Goal: Find specific page/section: Find specific page/section

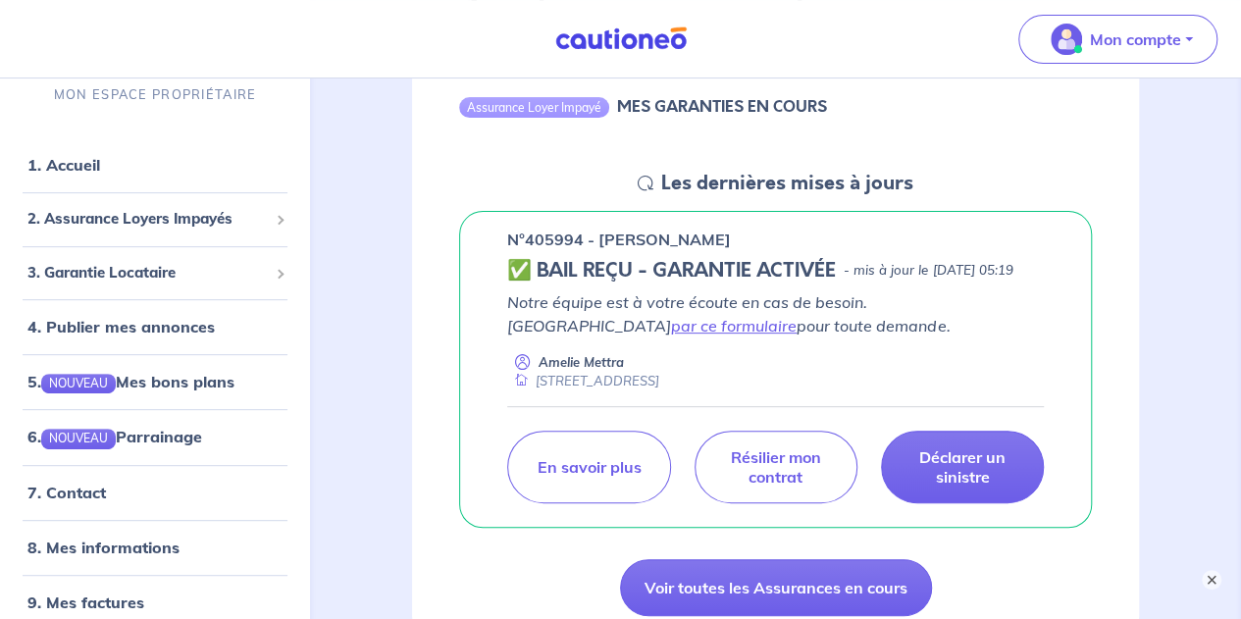
scroll to position [98, 0]
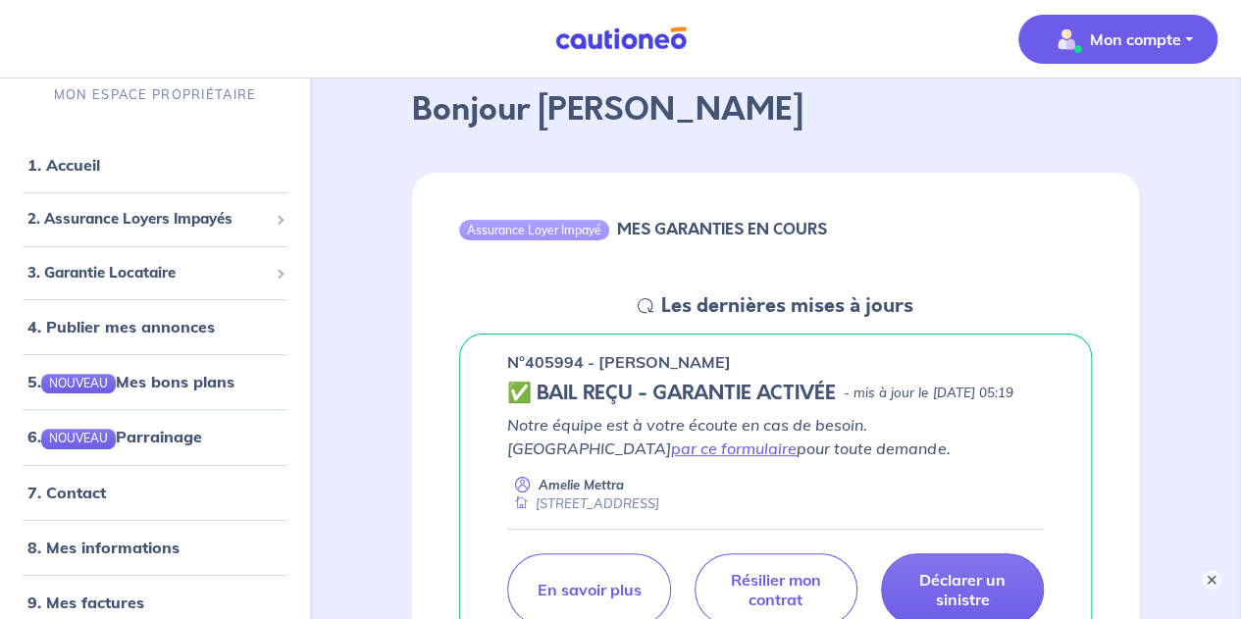
click at [1126, 54] on span "Mon compte" at bounding box center [1112, 39] width 138 height 31
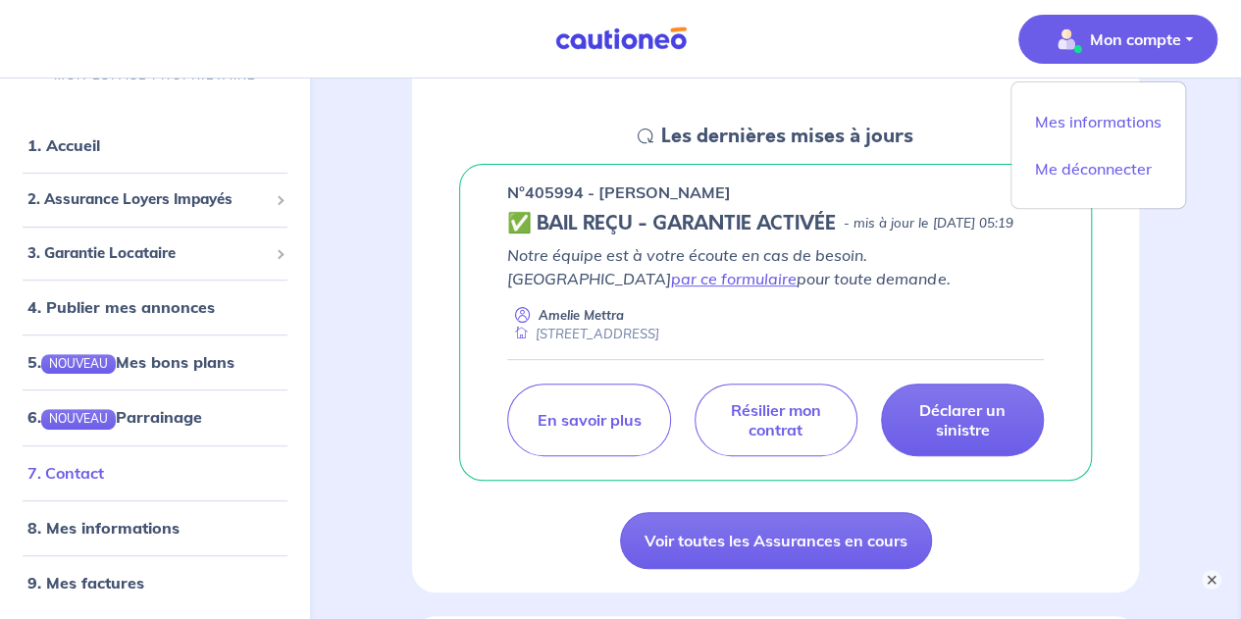
scroll to position [294, 0]
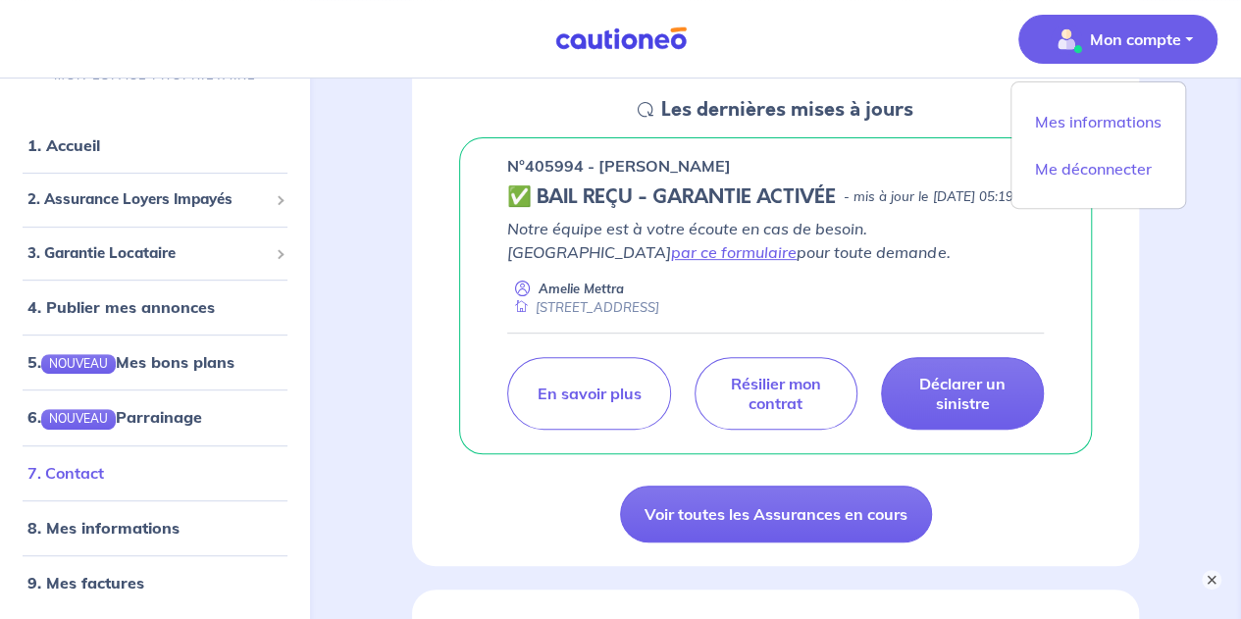
click at [91, 472] on link "7. Contact" at bounding box center [65, 473] width 77 height 20
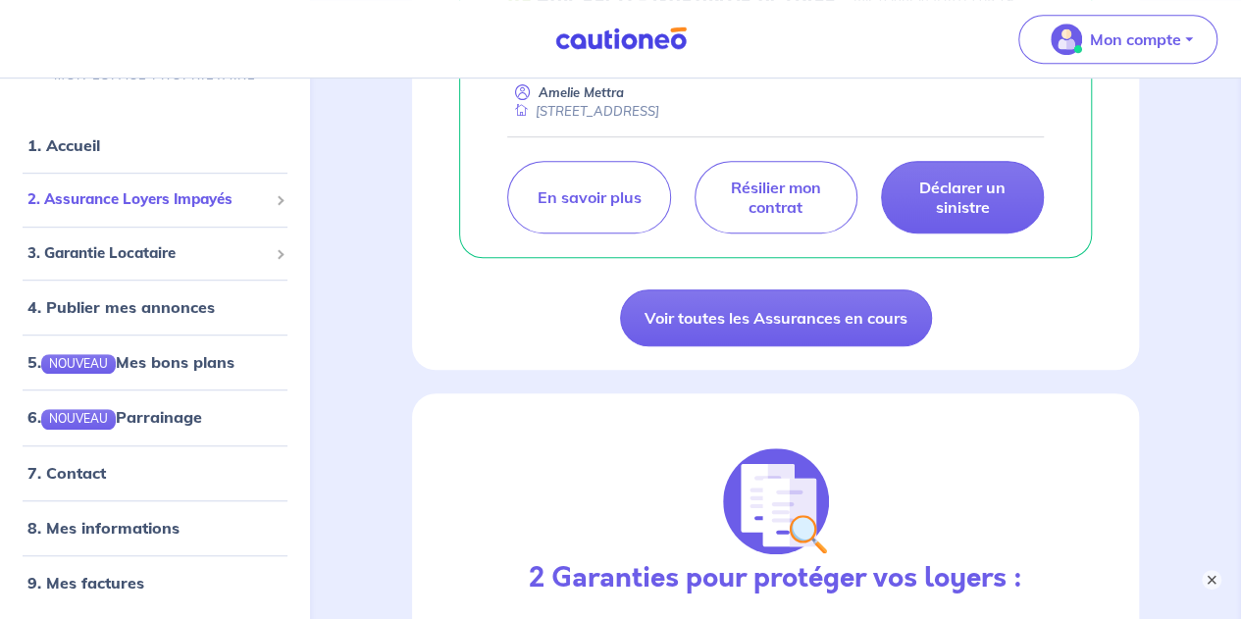
scroll to position [0, 0]
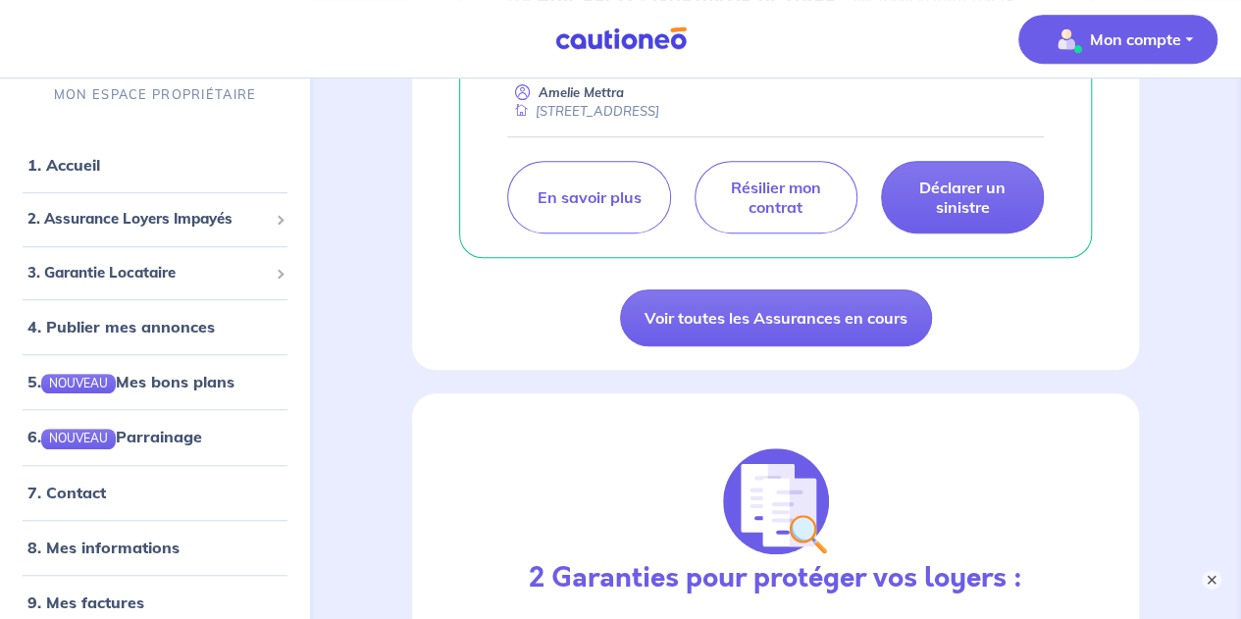
click at [1167, 38] on p "Mon compte" at bounding box center [1135, 39] width 91 height 24
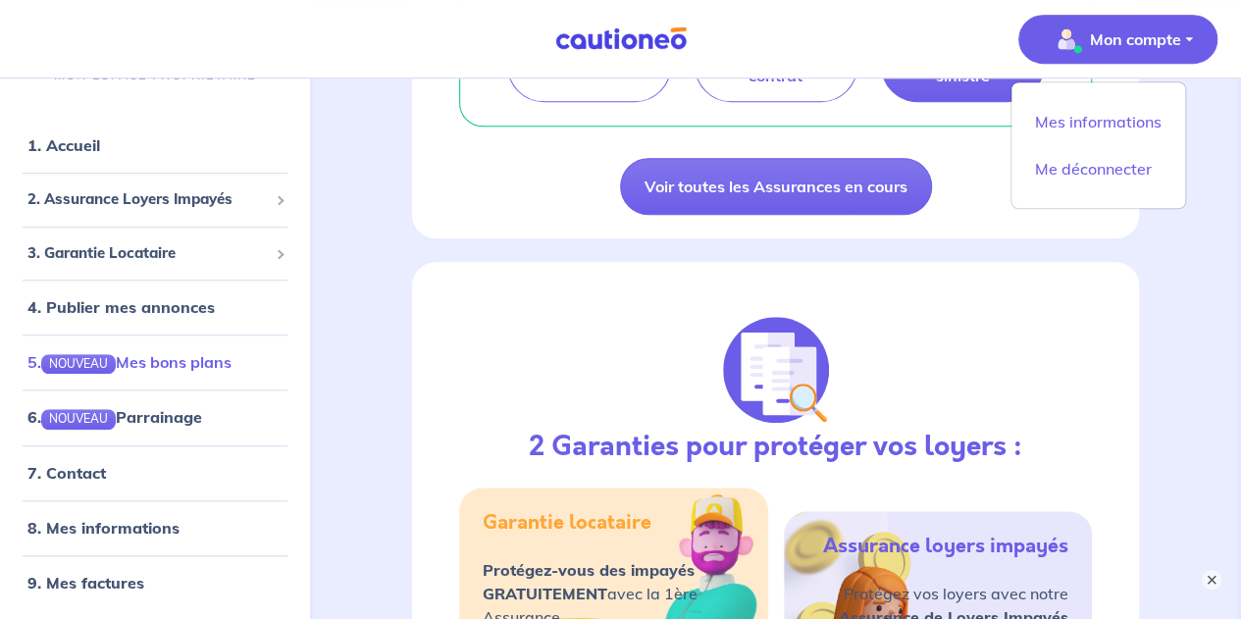
scroll to position [785, 0]
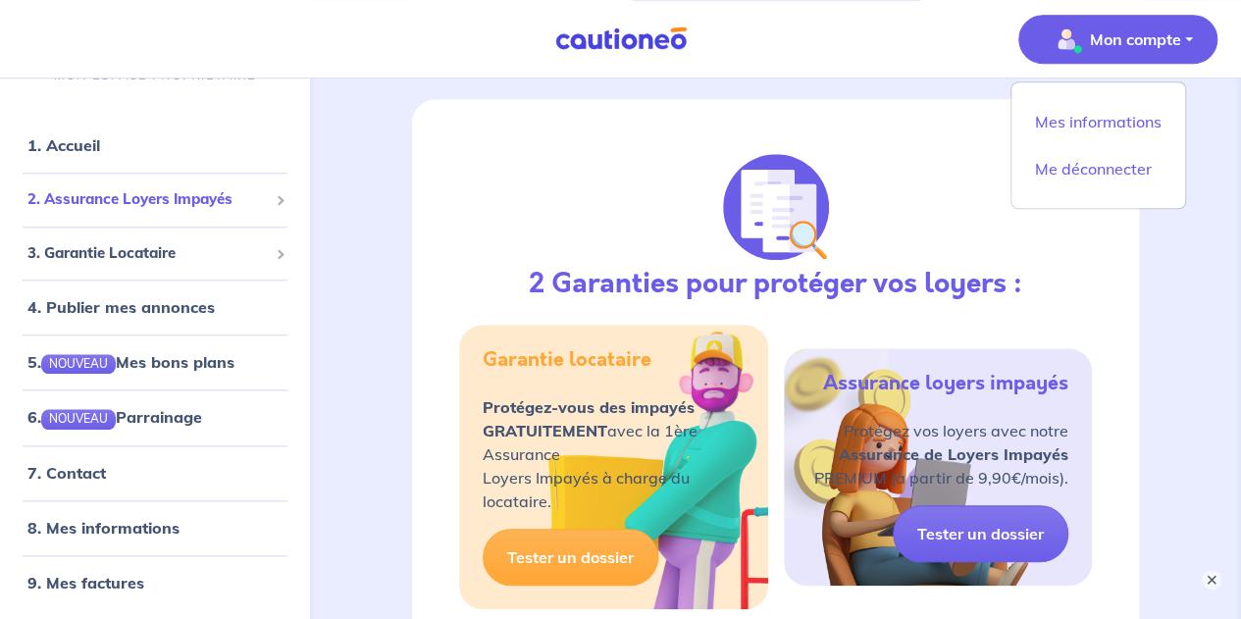
click at [177, 207] on span "2. Assurance Loyers Impayés" at bounding box center [147, 199] width 240 height 23
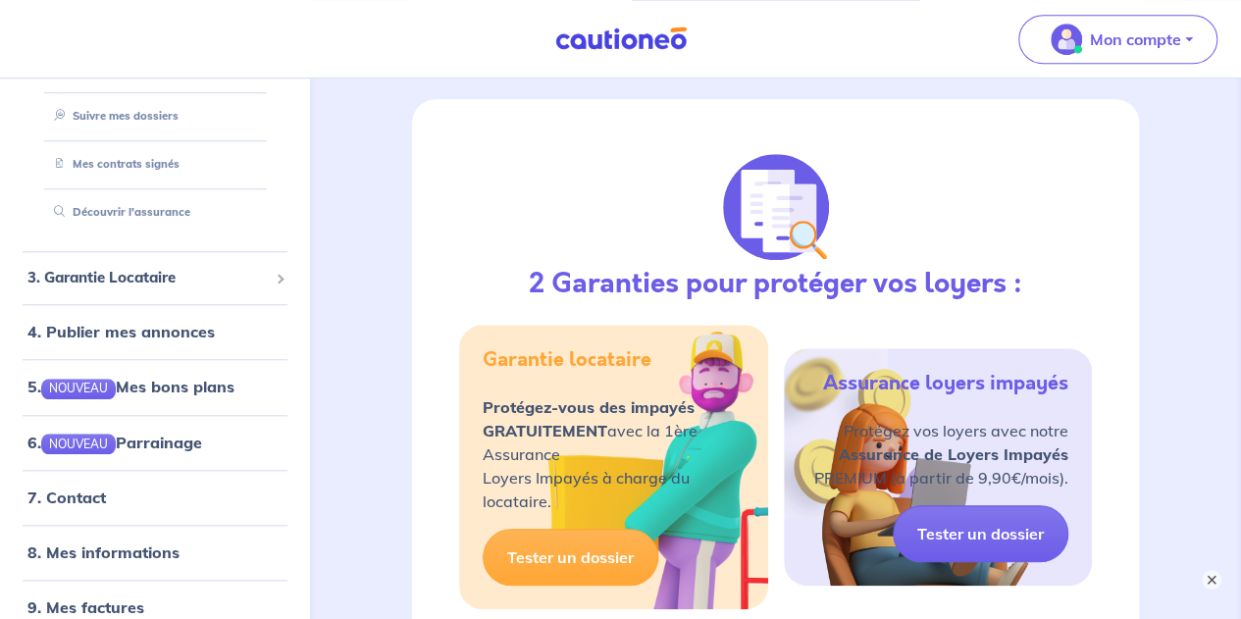
scroll to position [240, 0]
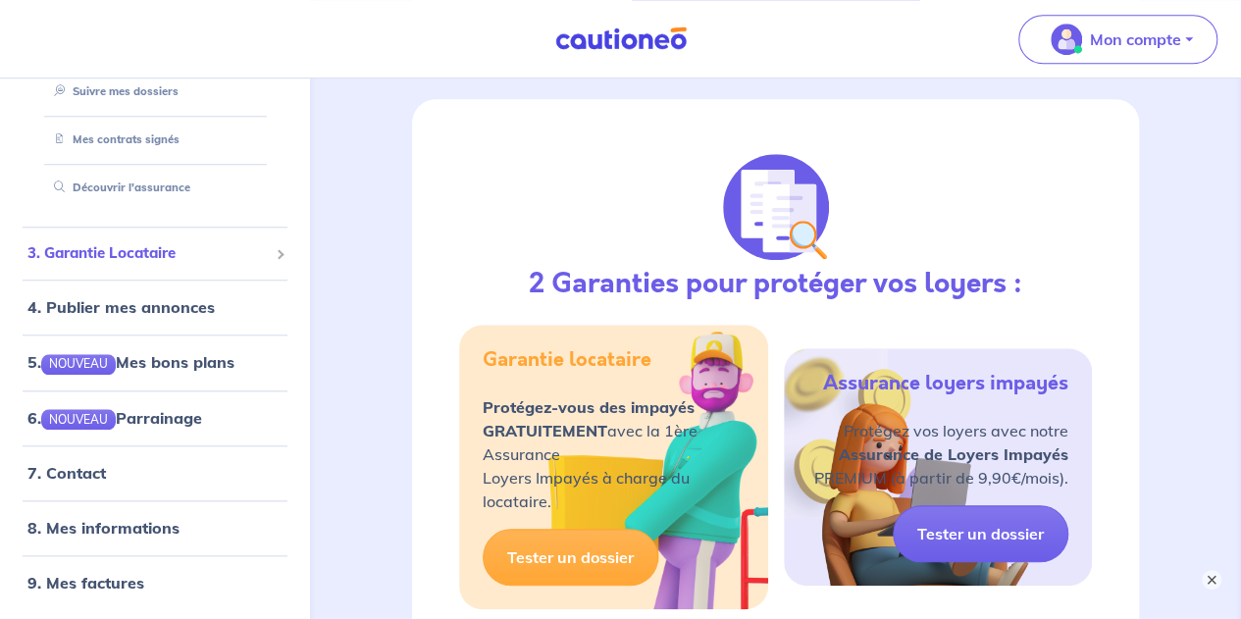
click at [169, 256] on span "3. Garantie Locataire" at bounding box center [147, 253] width 240 height 23
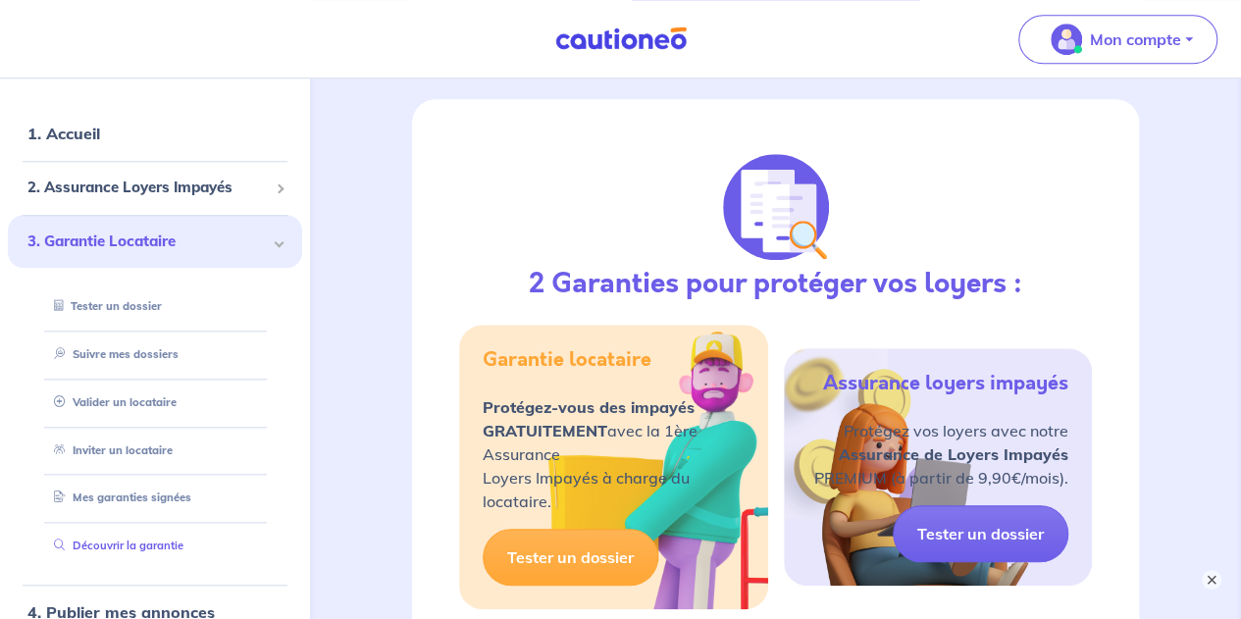
scroll to position [0, 0]
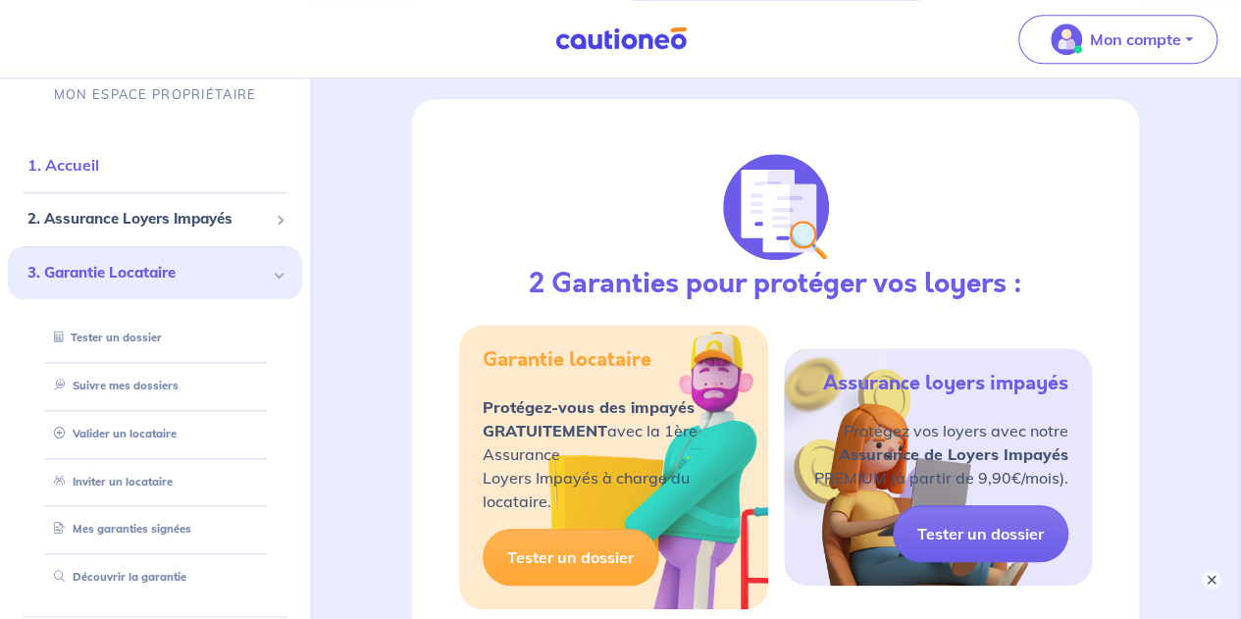
click at [66, 173] on link "1. Accueil" at bounding box center [63, 165] width 72 height 20
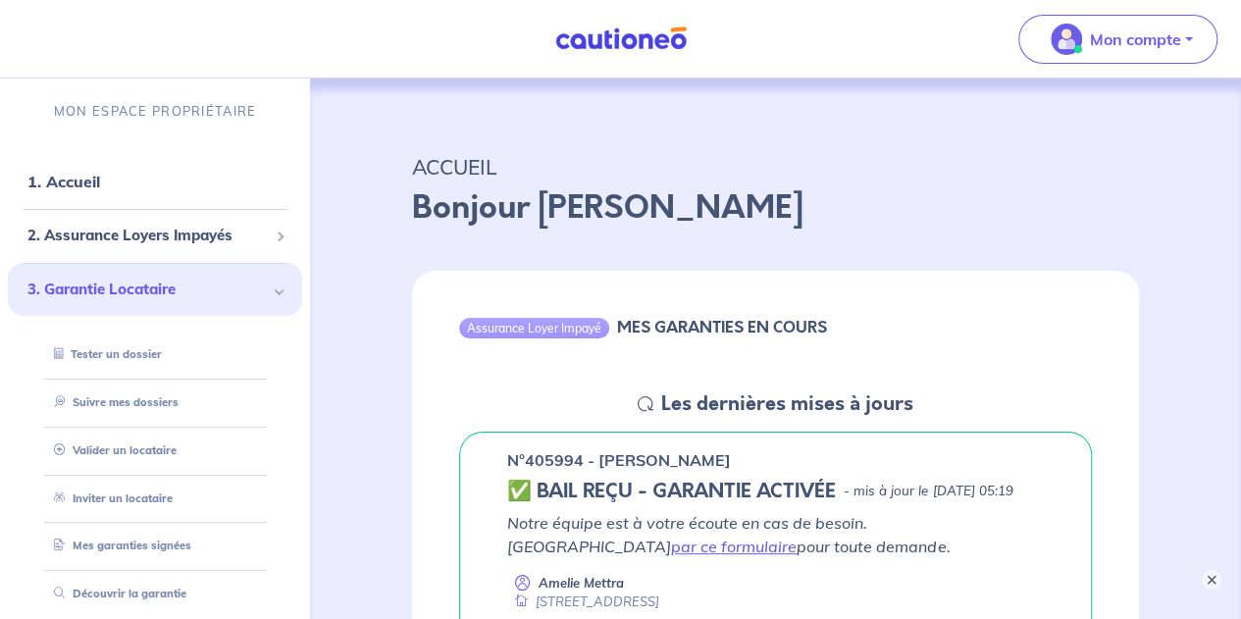
click at [458, 141] on div "ACCUEIL Bonjour [PERSON_NAME]" at bounding box center [775, 187] width 821 height 122
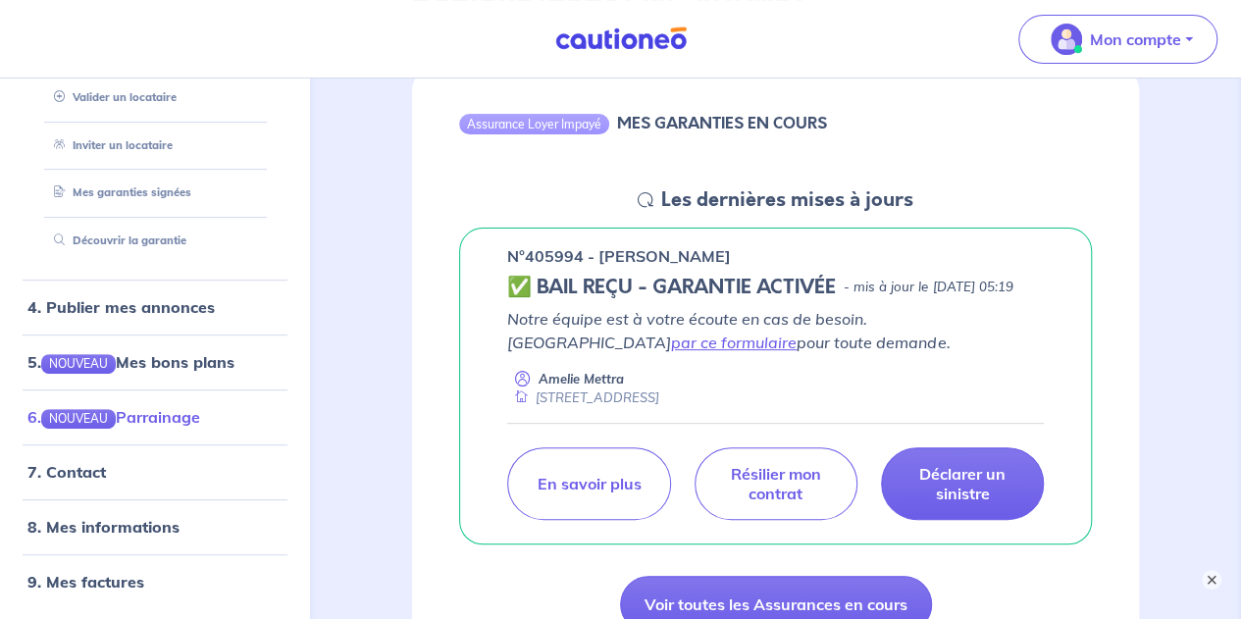
scroll to position [294, 0]
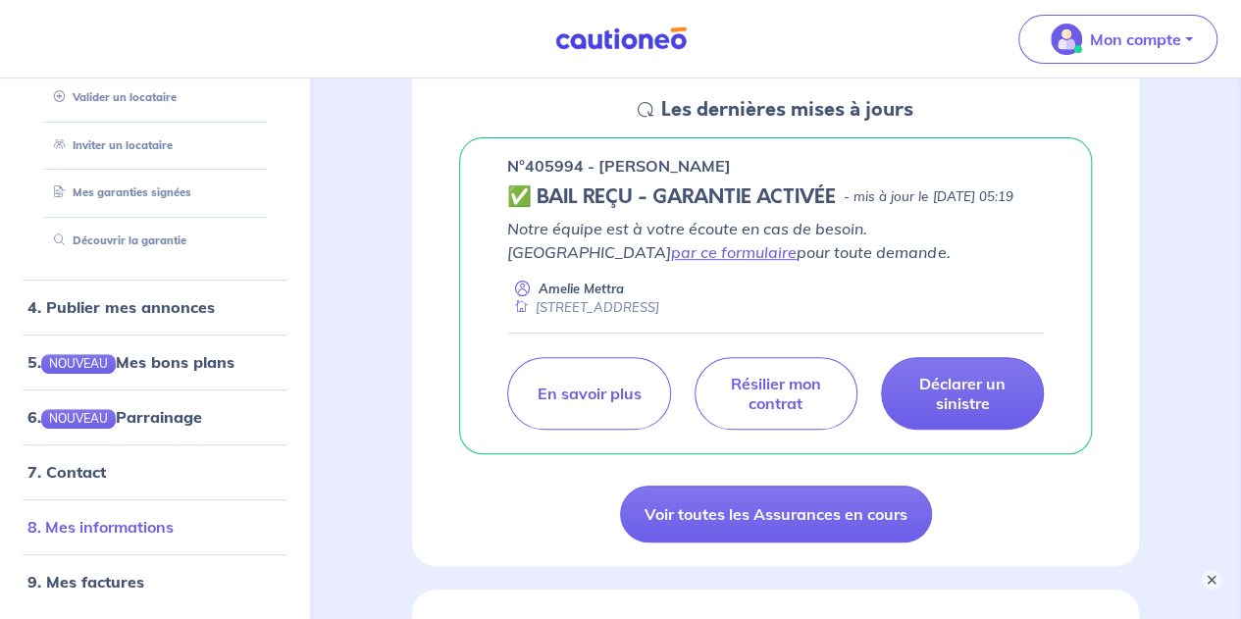
click at [135, 527] on link "8. Mes informations" at bounding box center [100, 527] width 146 height 20
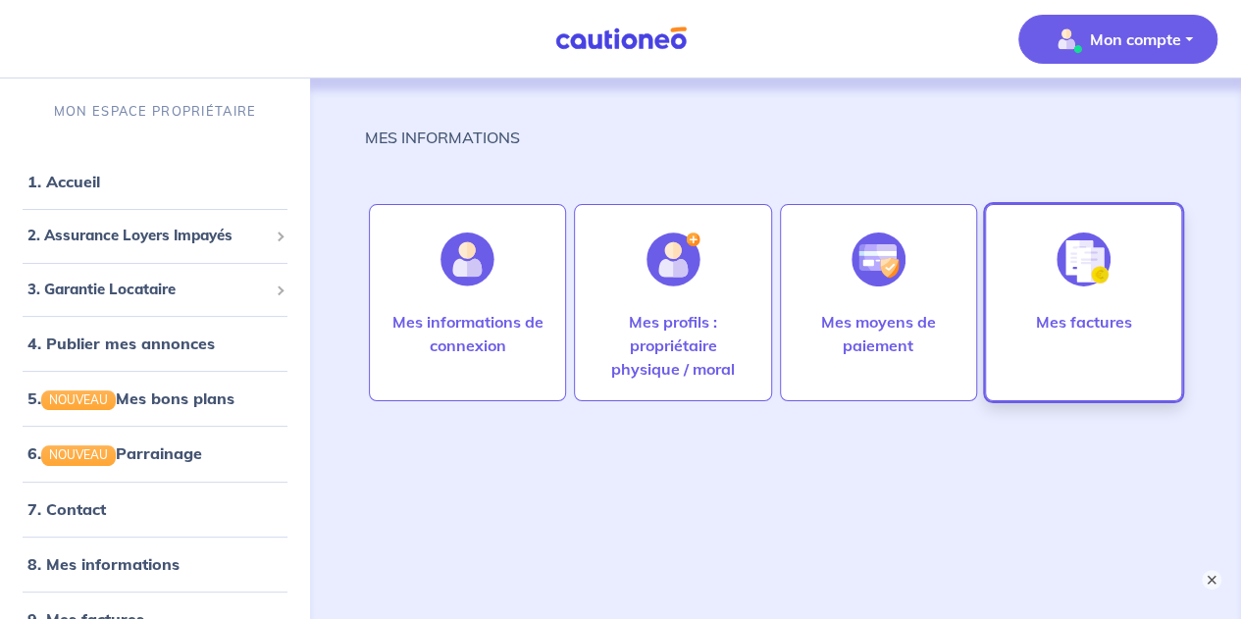
click at [1126, 289] on div "Mes factures" at bounding box center [1083, 302] width 197 height 197
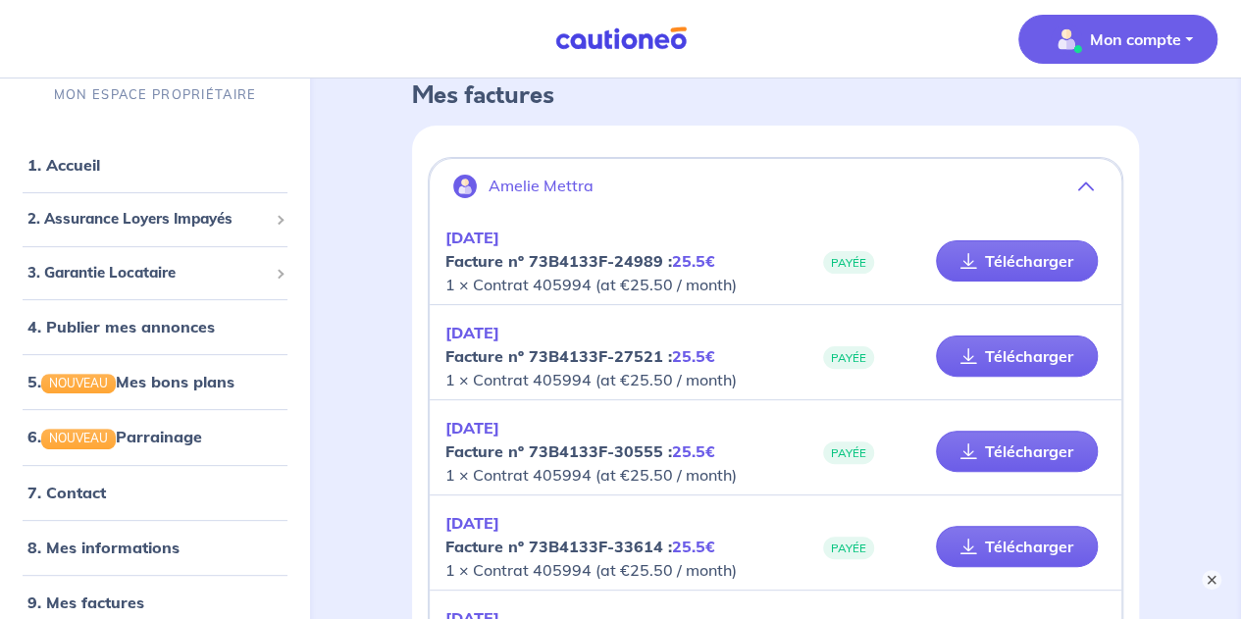
scroll to position [98, 0]
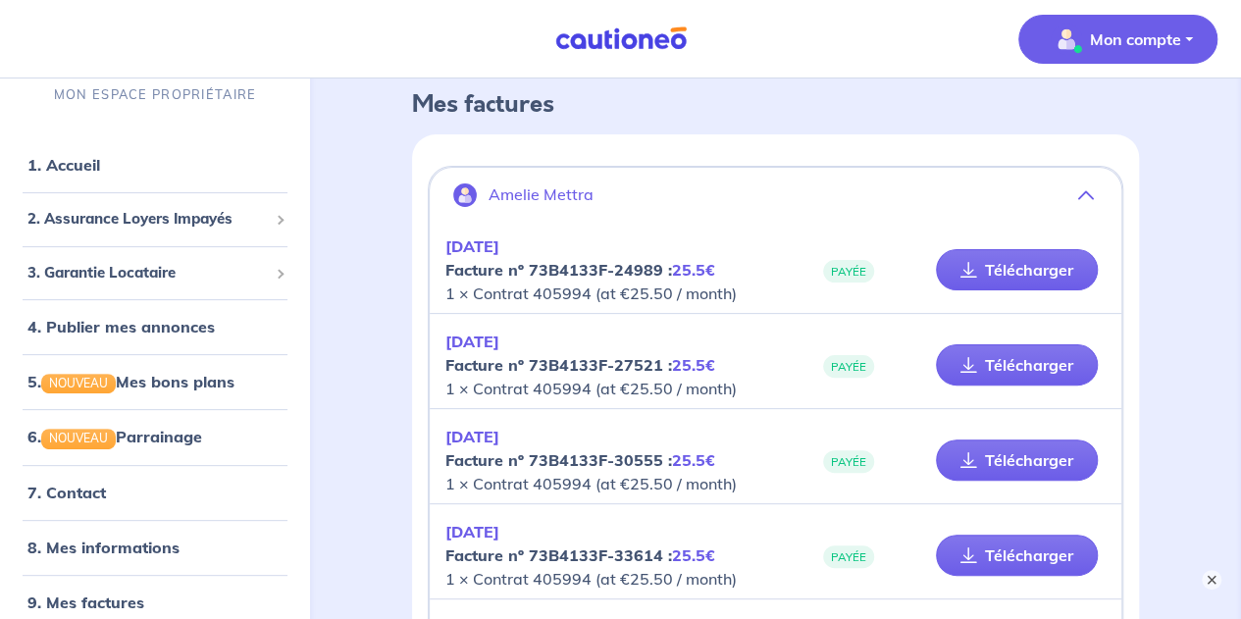
click at [1092, 203] on button "Amelie Mettra" at bounding box center [776, 195] width 692 height 47
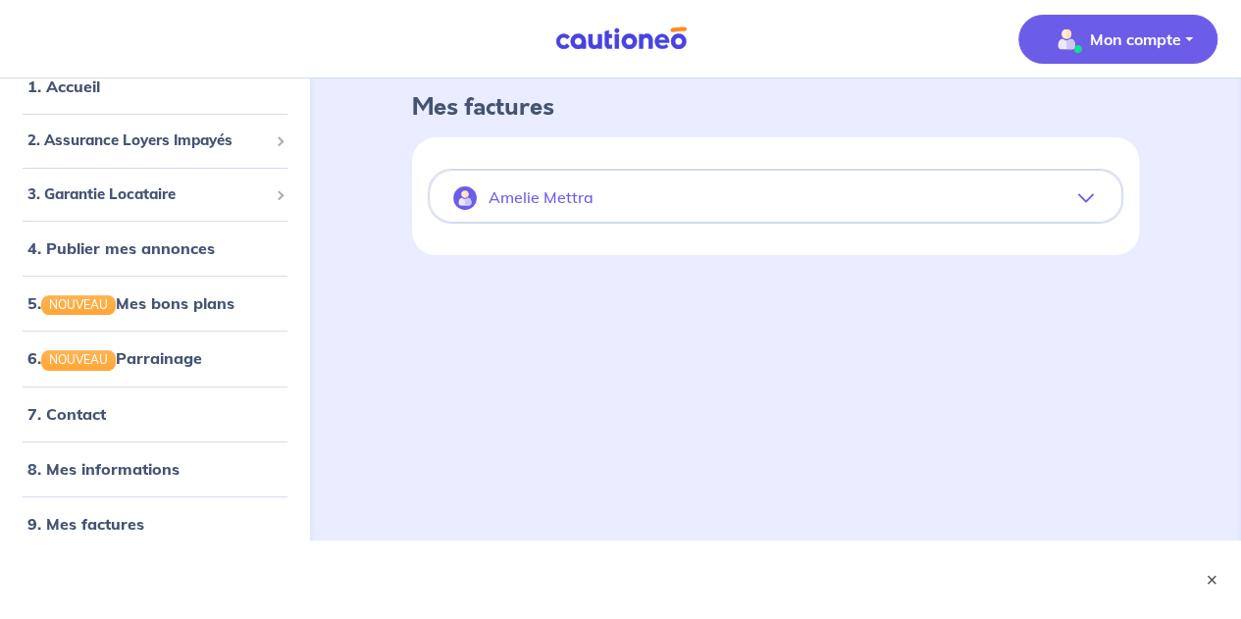
scroll to position [94, 0]
click at [1087, 199] on icon "button" at bounding box center [1086, 199] width 16 height 16
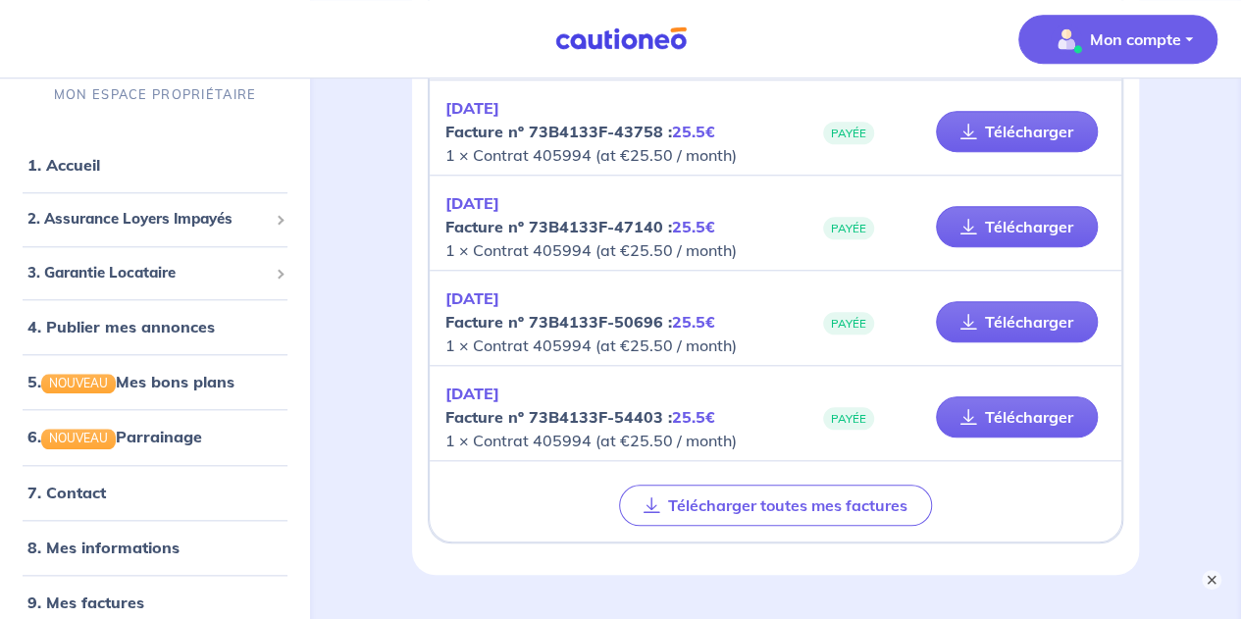
scroll to position [930, 0]
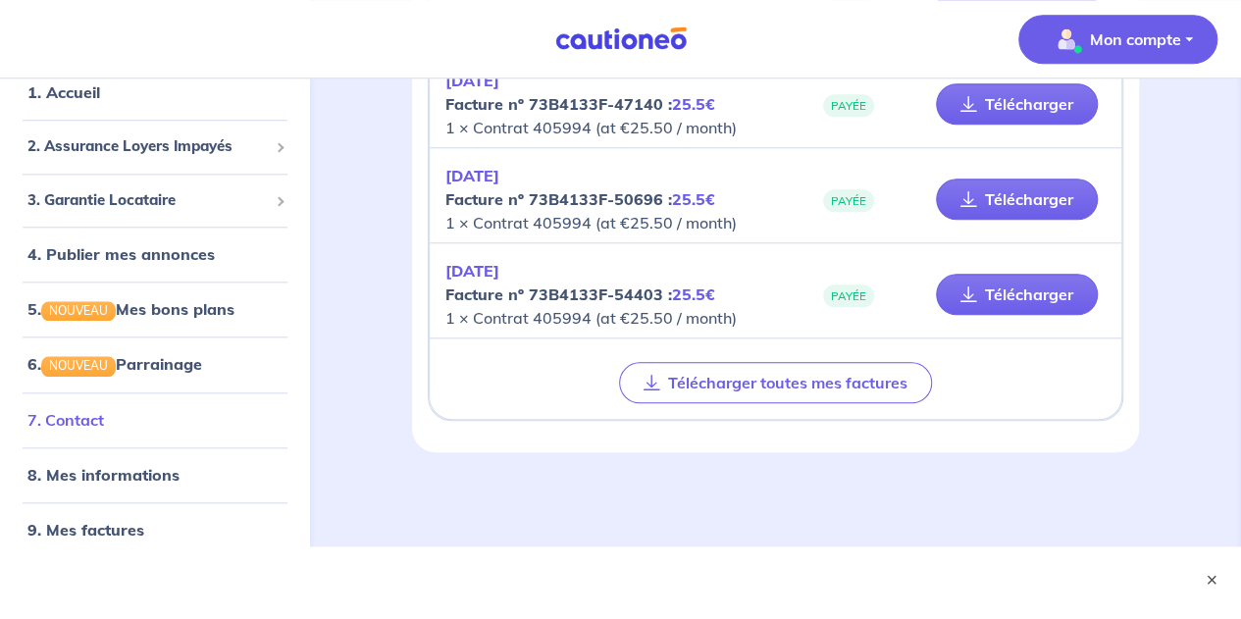
click at [80, 419] on link "7. Contact" at bounding box center [65, 419] width 77 height 20
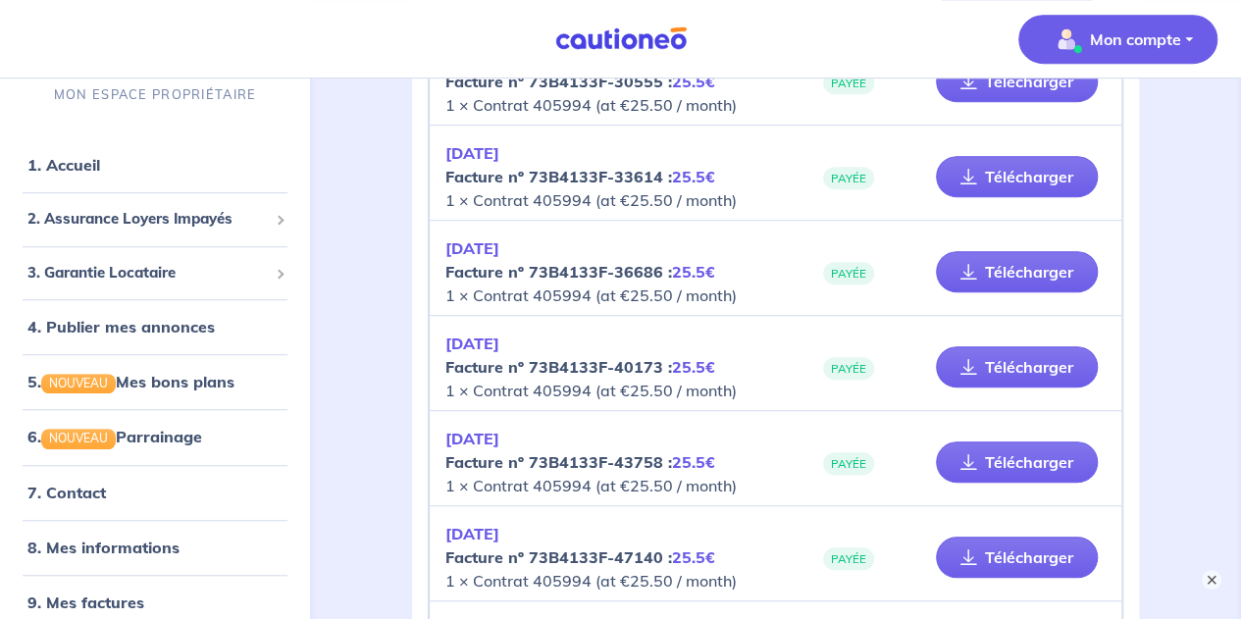
scroll to position [0, 0]
